Goal: Information Seeking & Learning: Check status

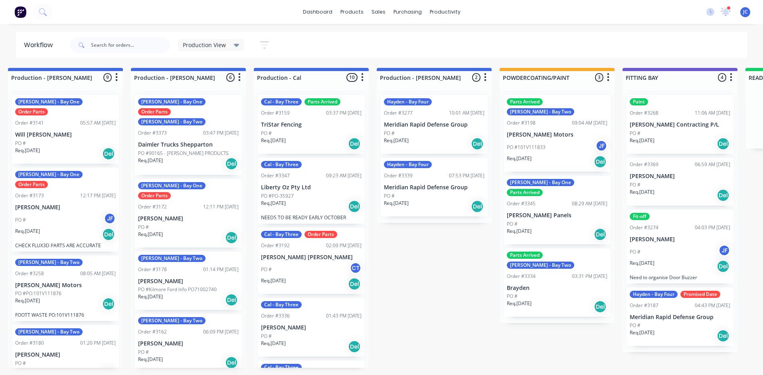
scroll to position [404, 0]
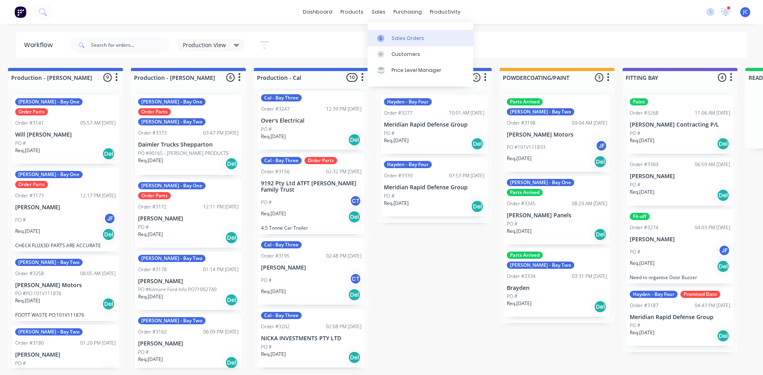
click at [405, 42] on link "Sales Orders" at bounding box center [421, 38] width 106 height 16
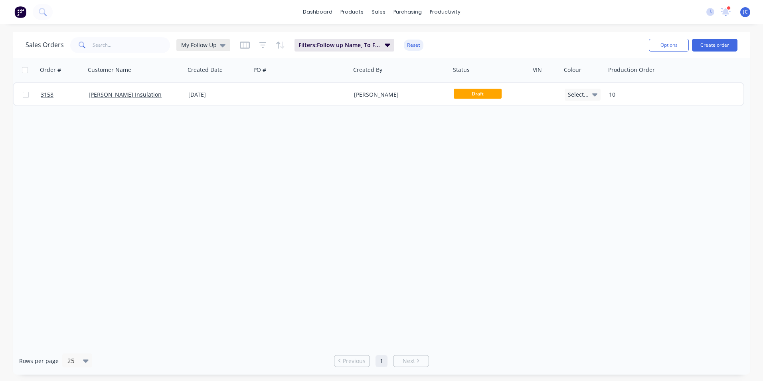
click at [202, 42] on span "My Follow Up" at bounding box center [199, 45] width 36 height 8
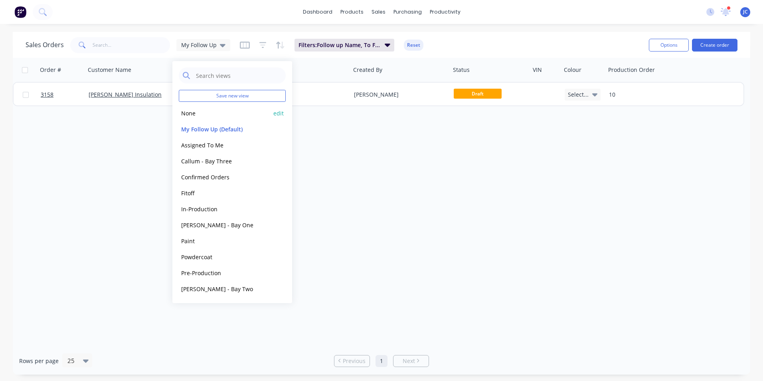
click at [214, 109] on button "None" at bounding box center [224, 113] width 91 height 9
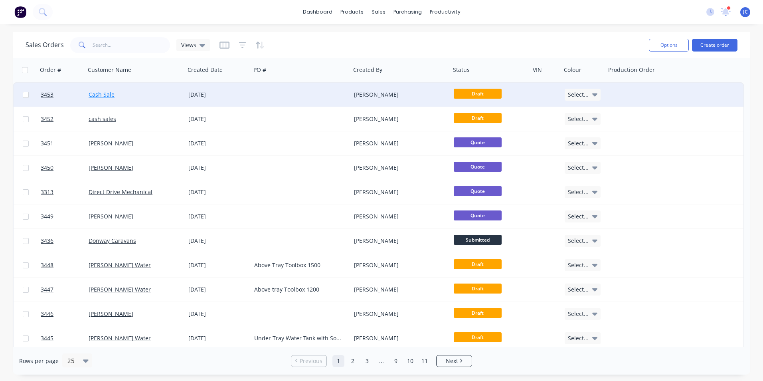
click at [103, 98] on link "Cash Sale" at bounding box center [102, 95] width 26 height 8
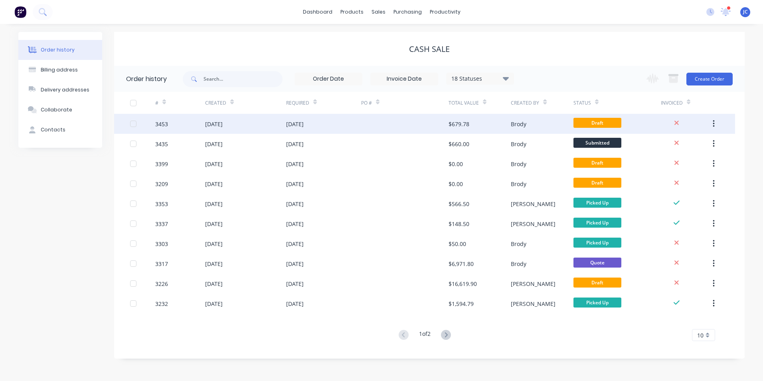
click at [367, 131] on div at bounding box center [404, 124] width 87 height 20
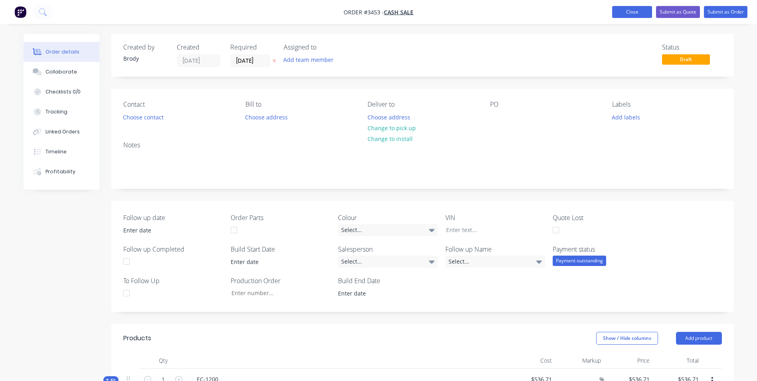
click at [634, 12] on button "Close" at bounding box center [632, 12] width 40 height 12
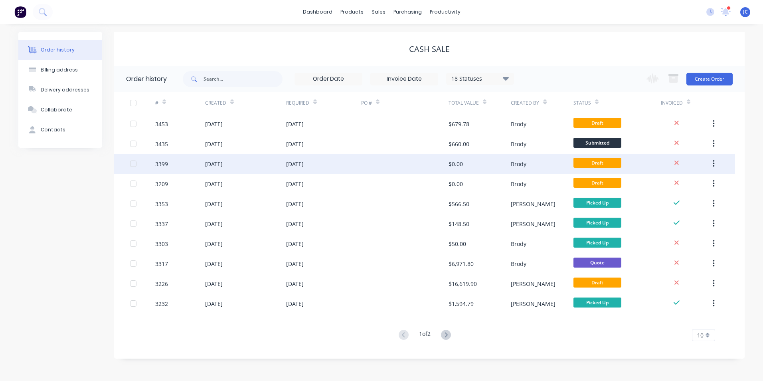
click at [223, 167] on div "[DATE]" at bounding box center [214, 164] width 18 height 8
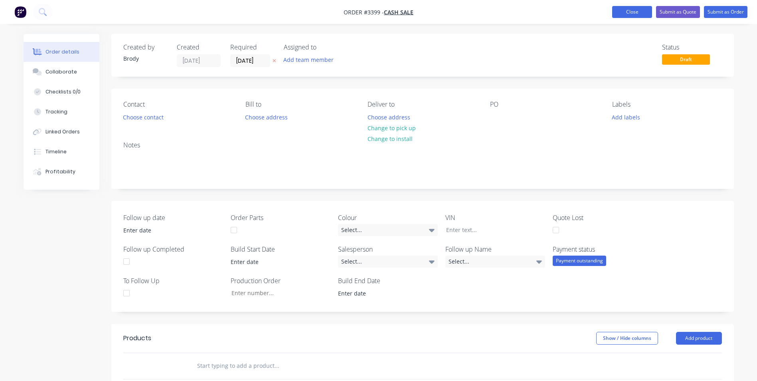
click at [623, 17] on button "Close" at bounding box center [632, 12] width 40 height 12
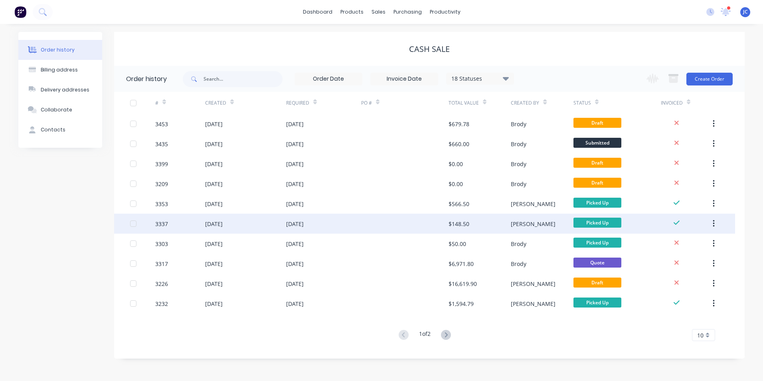
click at [322, 229] on div "[DATE]" at bounding box center [323, 224] width 75 height 20
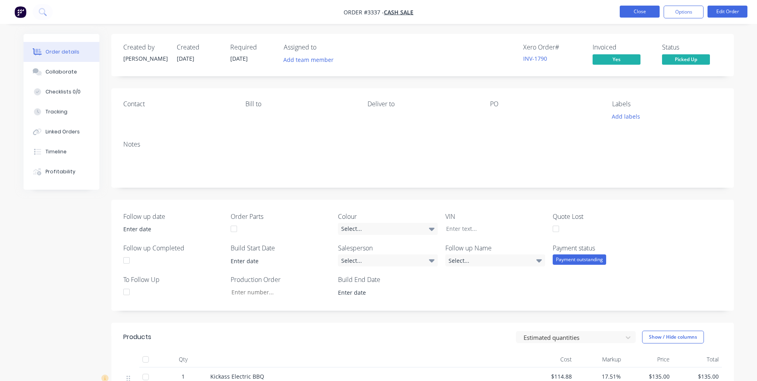
click at [638, 13] on button "Close" at bounding box center [640, 12] width 40 height 12
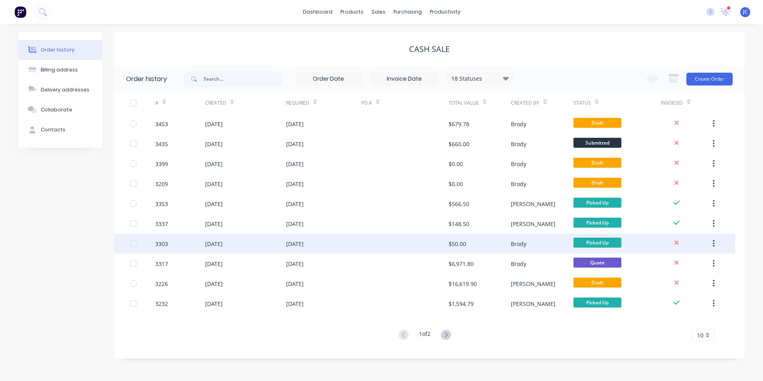
click at [352, 247] on div "[DATE]" at bounding box center [323, 243] width 75 height 20
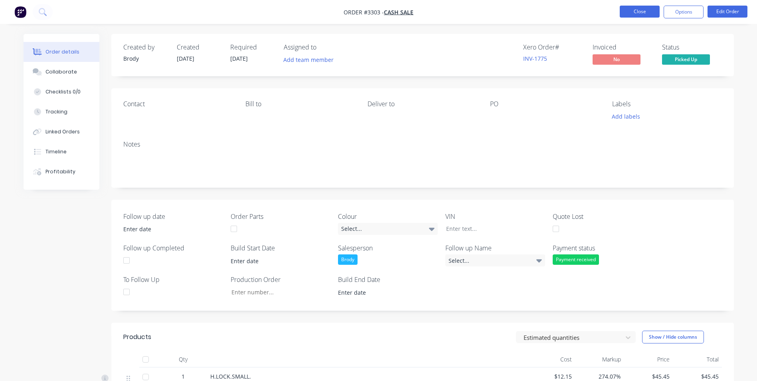
click at [647, 16] on button "Close" at bounding box center [640, 12] width 40 height 12
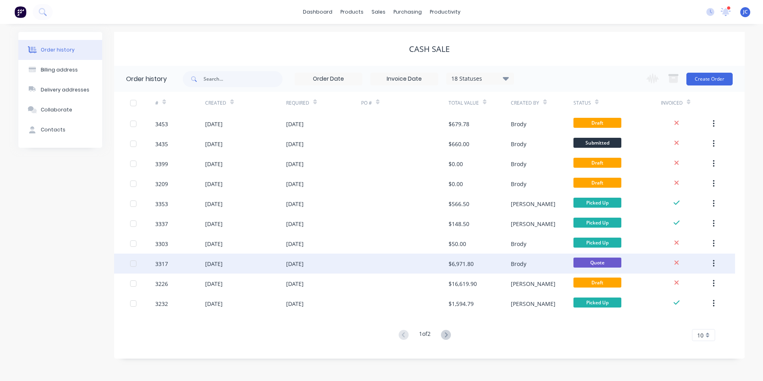
click at [271, 255] on div "[DATE]" at bounding box center [245, 263] width 81 height 20
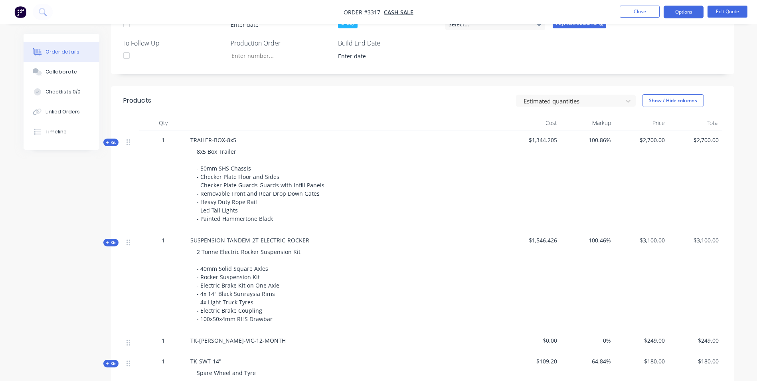
scroll to position [200, 0]
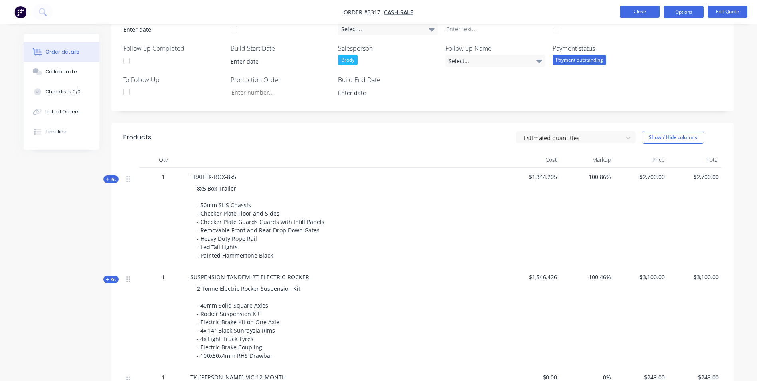
click at [651, 7] on button "Close" at bounding box center [640, 12] width 40 height 12
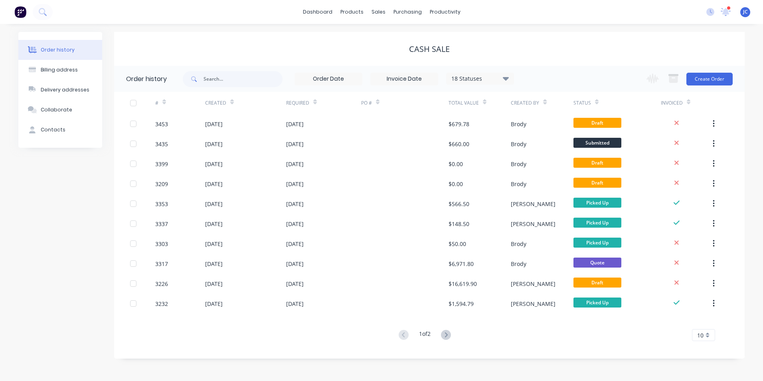
click at [717, 332] on div "1 of 2 10 5 10 15 20 25 30 35" at bounding box center [424, 335] width 621 height 12
click at [706, 336] on div "10" at bounding box center [703, 335] width 23 height 12
click at [711, 281] on div "20" at bounding box center [704, 280] width 22 height 14
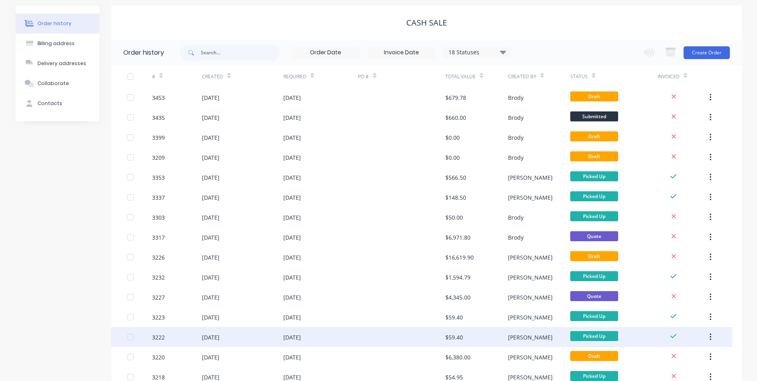
scroll to position [40, 0]
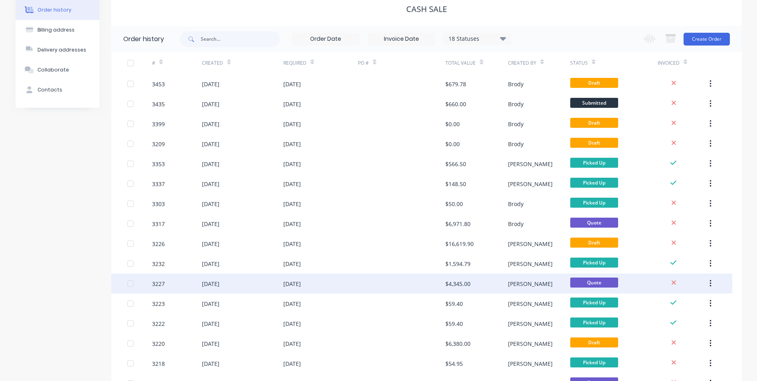
click at [310, 279] on div "[DATE]" at bounding box center [320, 283] width 75 height 20
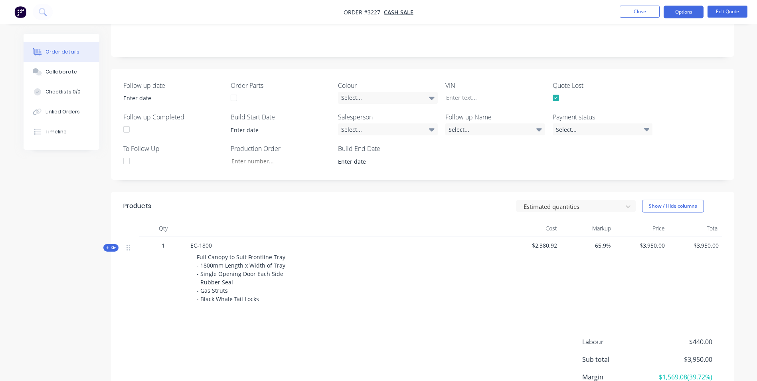
scroll to position [200, 0]
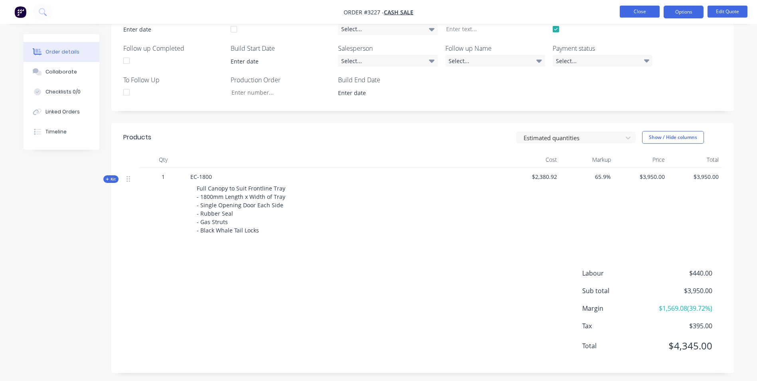
click at [637, 16] on button "Close" at bounding box center [640, 12] width 40 height 12
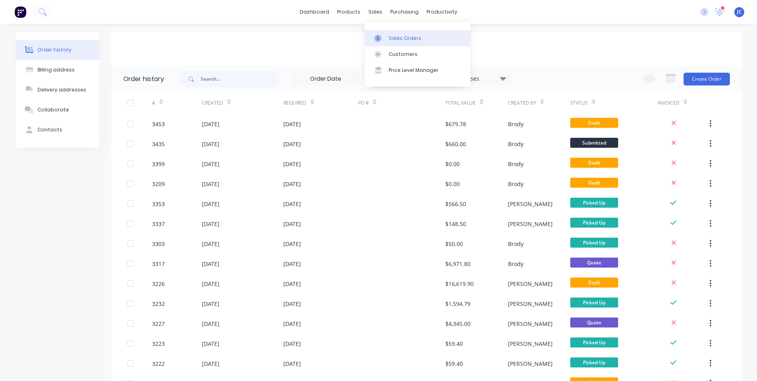
click at [393, 37] on div "Sales Orders" at bounding box center [405, 38] width 33 height 7
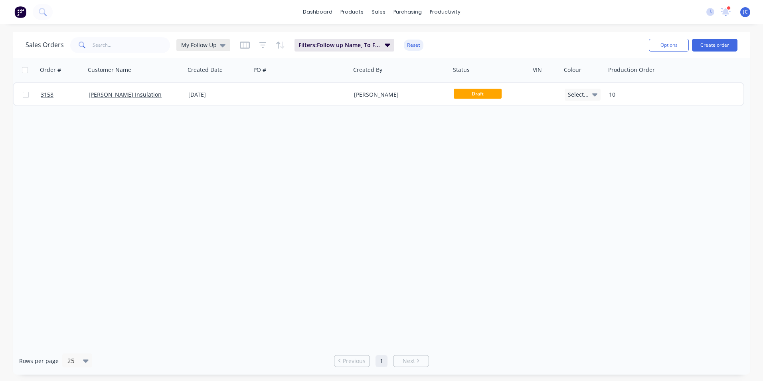
click at [201, 47] on span "My Follow Up" at bounding box center [199, 45] width 36 height 8
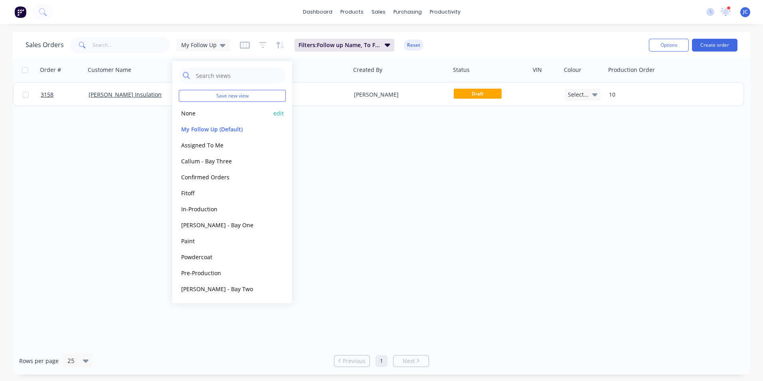
click at [199, 114] on button "None" at bounding box center [224, 113] width 91 height 9
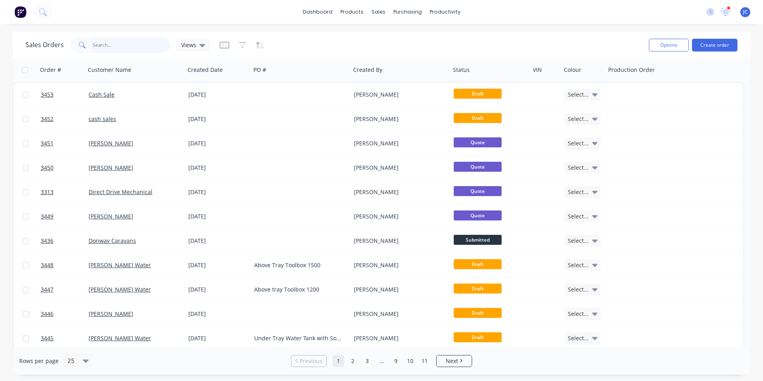
click at [137, 45] on input "text" at bounding box center [132, 45] width 78 height 16
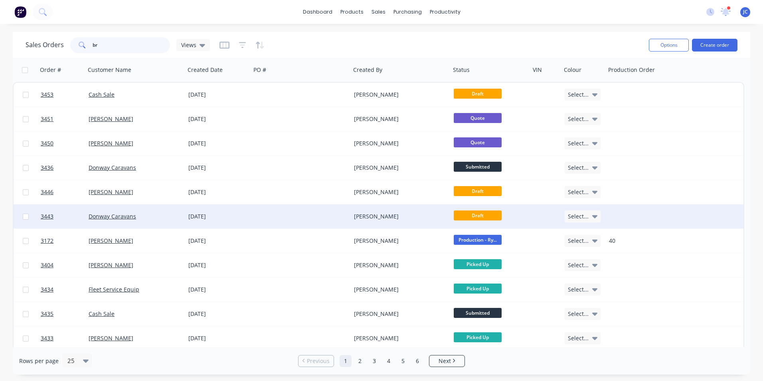
type input "b"
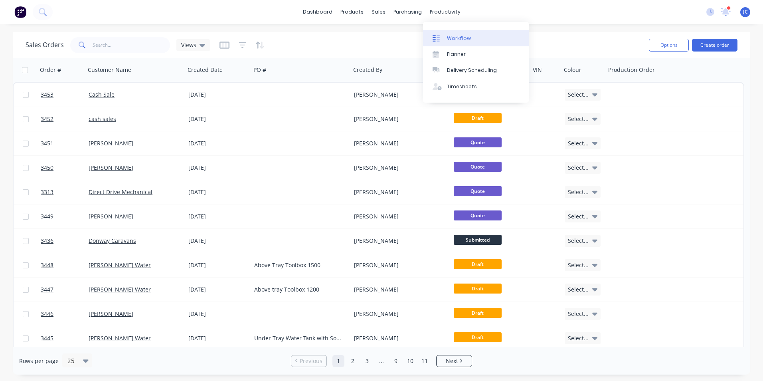
click at [455, 35] on div "Workflow" at bounding box center [459, 38] width 24 height 7
